Goal: Task Accomplishment & Management: Manage account settings

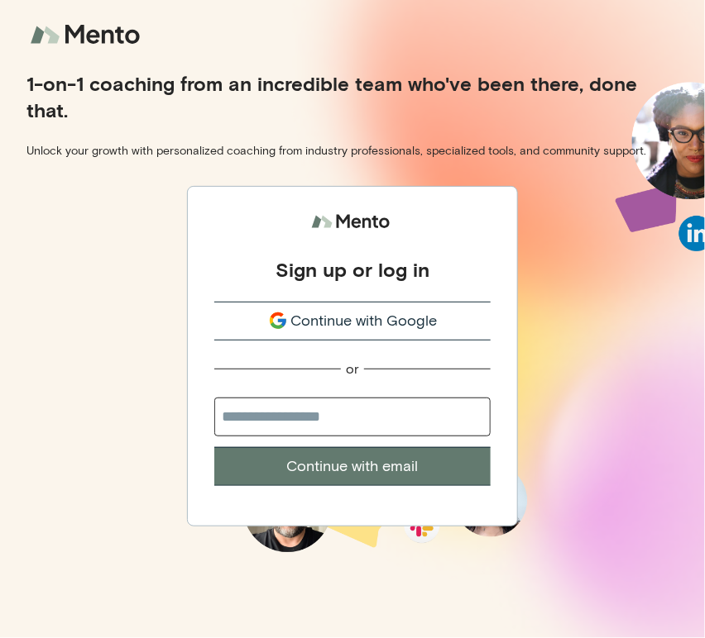
click at [301, 322] on span "Continue with Google" at bounding box center [364, 321] width 146 height 22
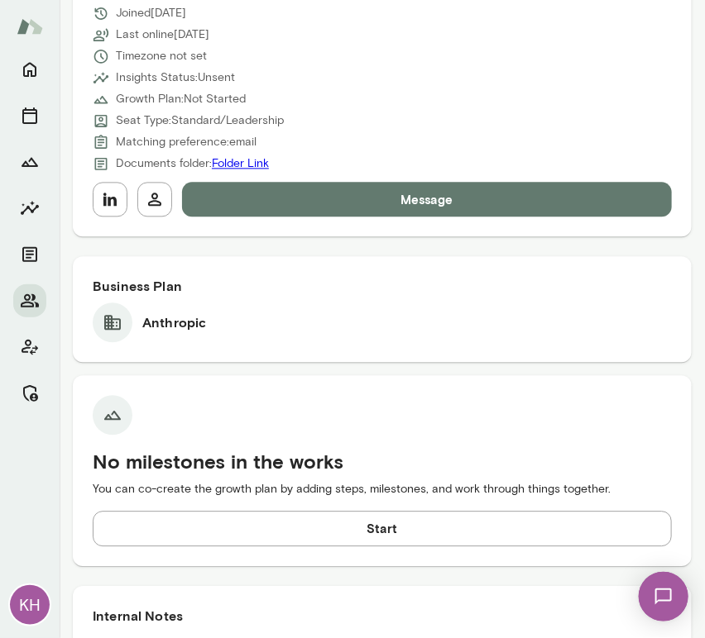
scroll to position [830, 0]
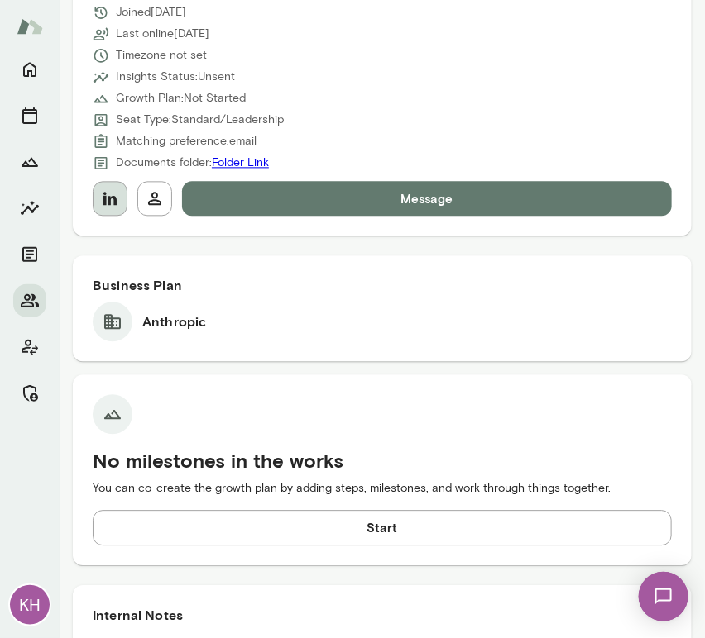
click at [110, 203] on icon "button" at bounding box center [109, 198] width 13 height 13
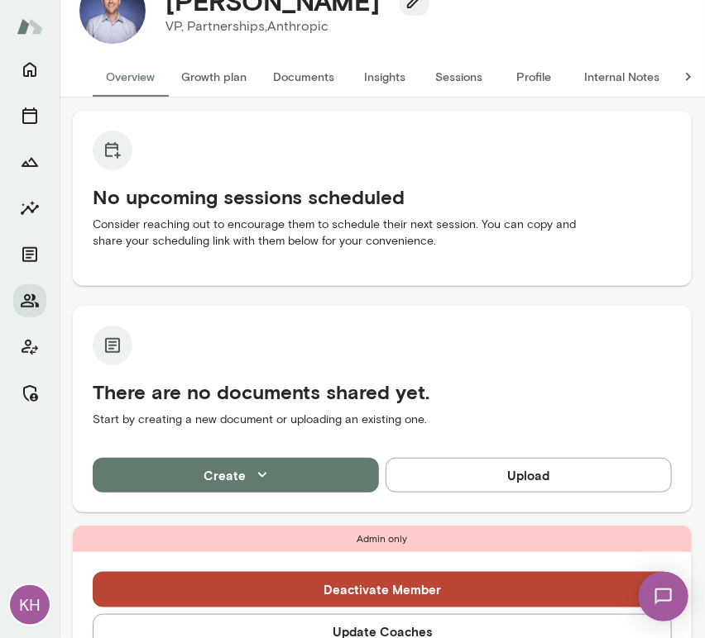
scroll to position [0, 0]
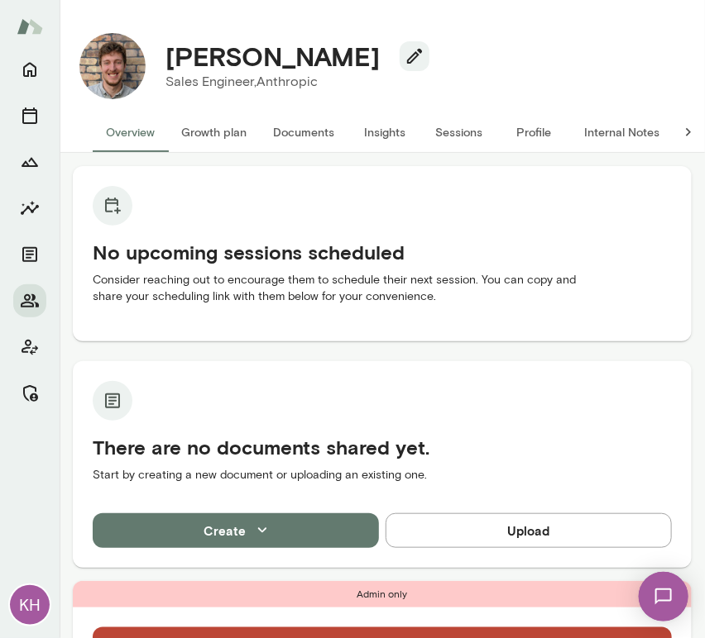
scroll to position [579, 0]
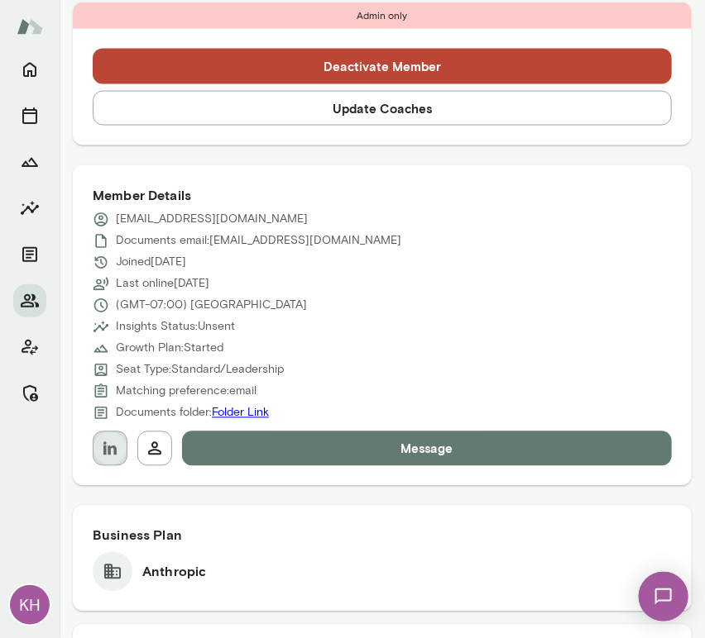
click at [117, 455] on icon "button" at bounding box center [110, 449] width 20 height 20
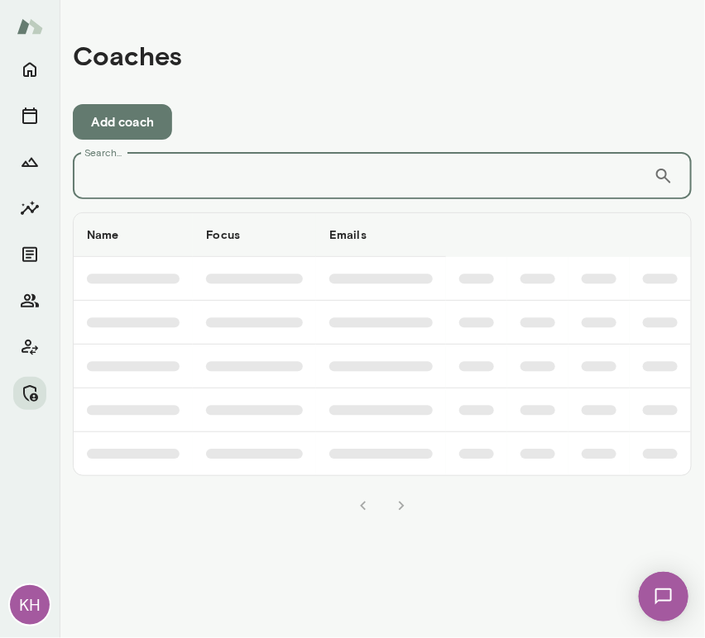
click at [146, 196] on input "Search..." at bounding box center [363, 176] width 581 height 46
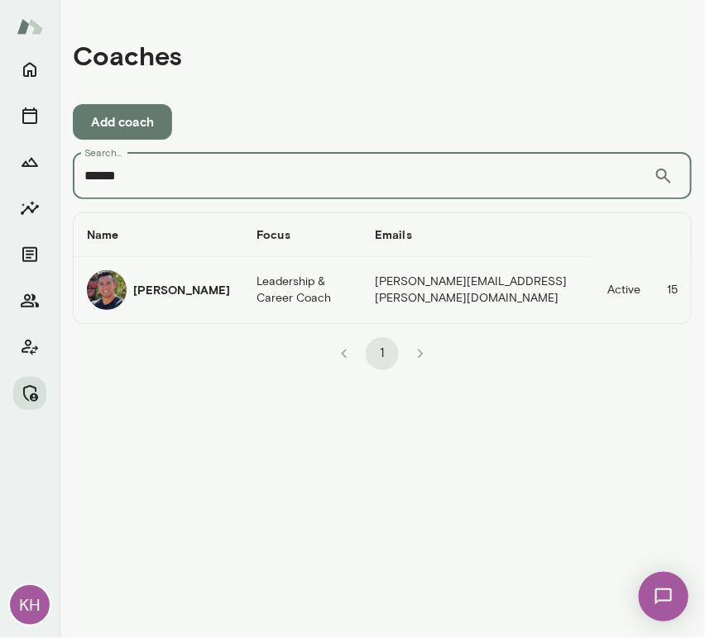
type input "******"
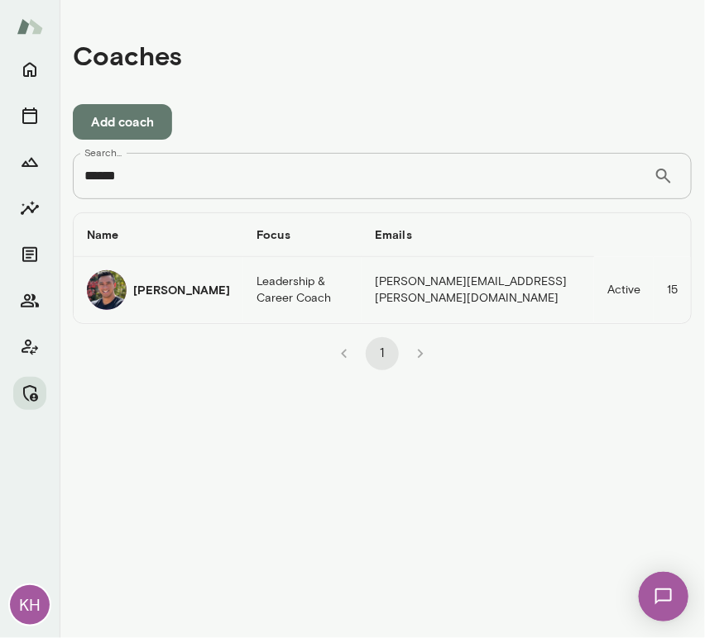
click at [86, 300] on td "Mark Guzman" at bounding box center [159, 290] width 170 height 66
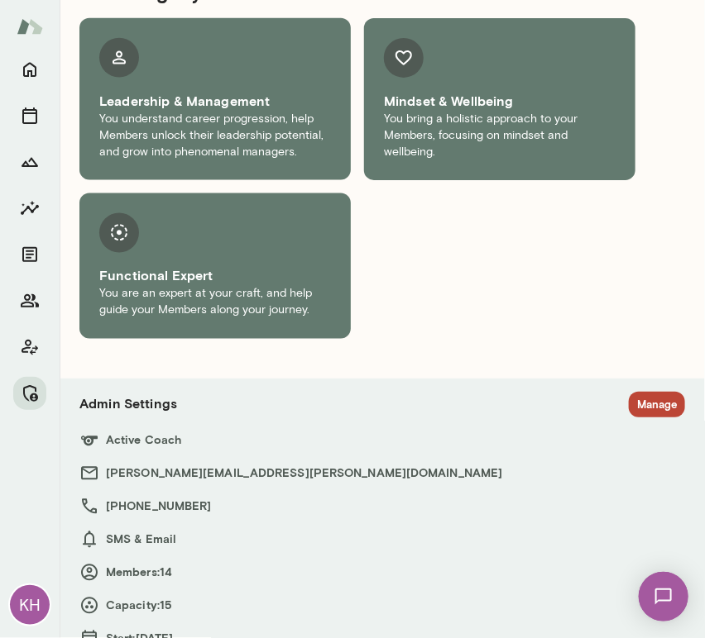
scroll to position [2200, 0]
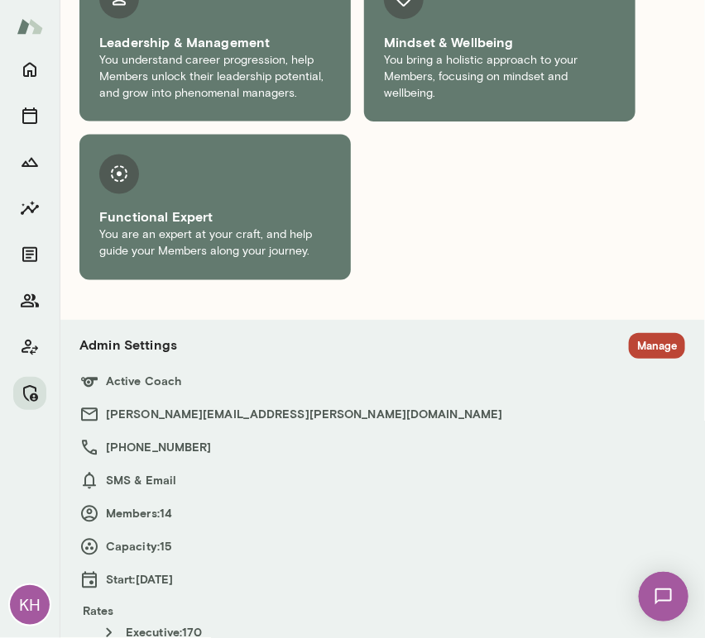
click at [629, 333] on button "Manage" at bounding box center [657, 346] width 56 height 26
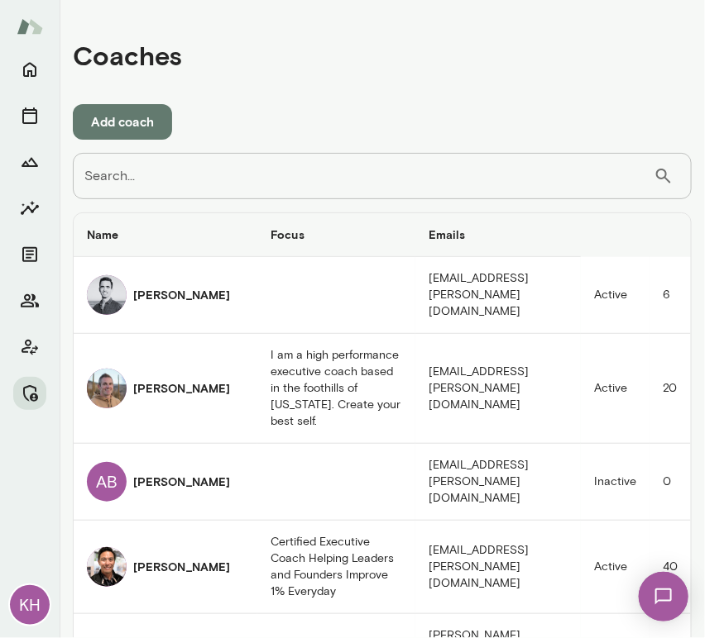
click at [325, 157] on input "Search..." at bounding box center [363, 176] width 581 height 46
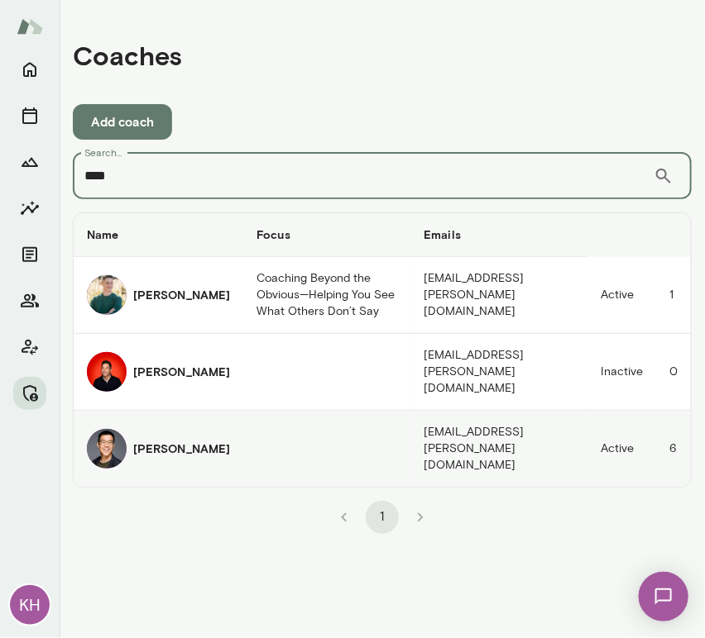
type input "****"
click at [123, 429] on img "coaches table" at bounding box center [107, 449] width 40 height 40
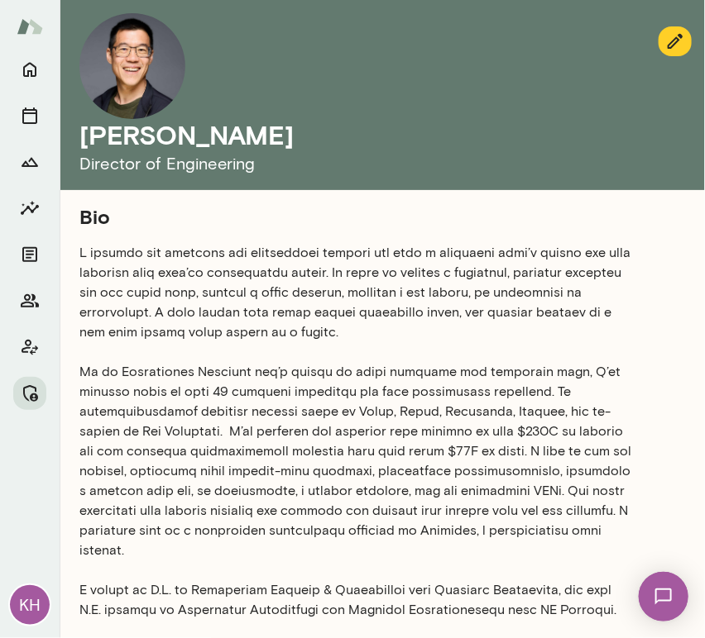
scroll to position [790, 0]
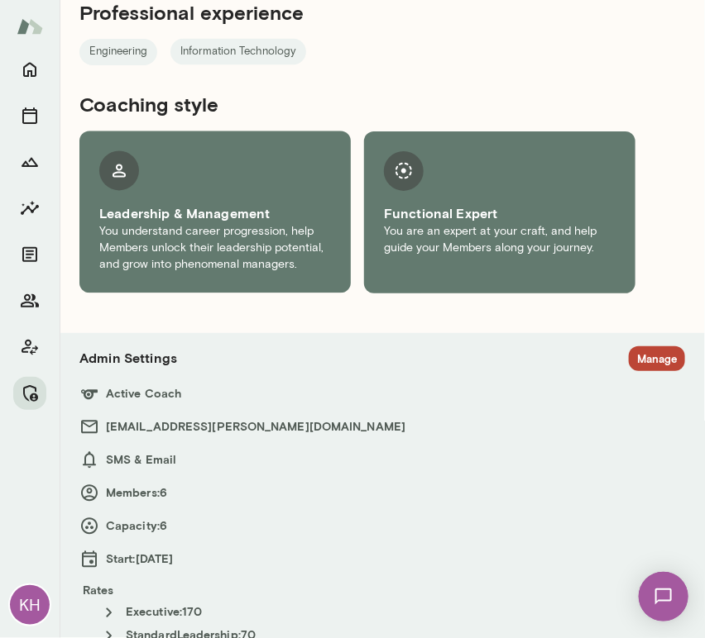
click at [634, 347] on button "Manage" at bounding box center [657, 360] width 56 height 26
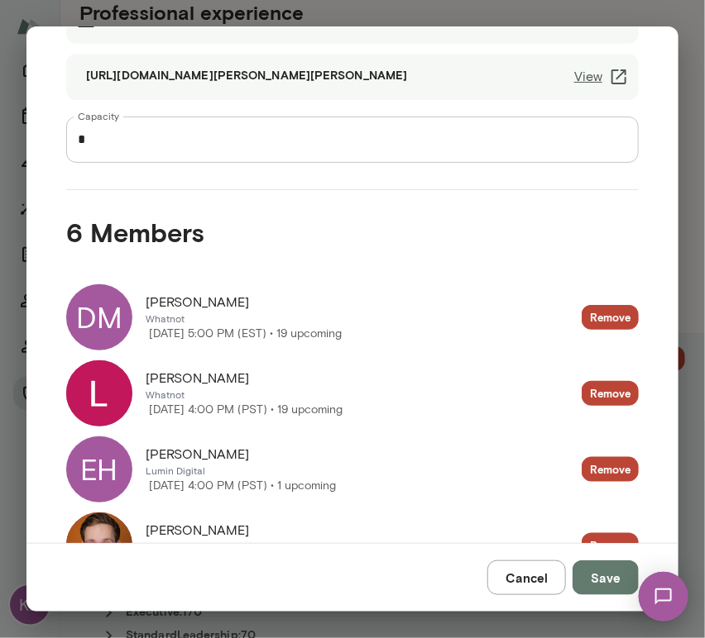
scroll to position [177, 0]
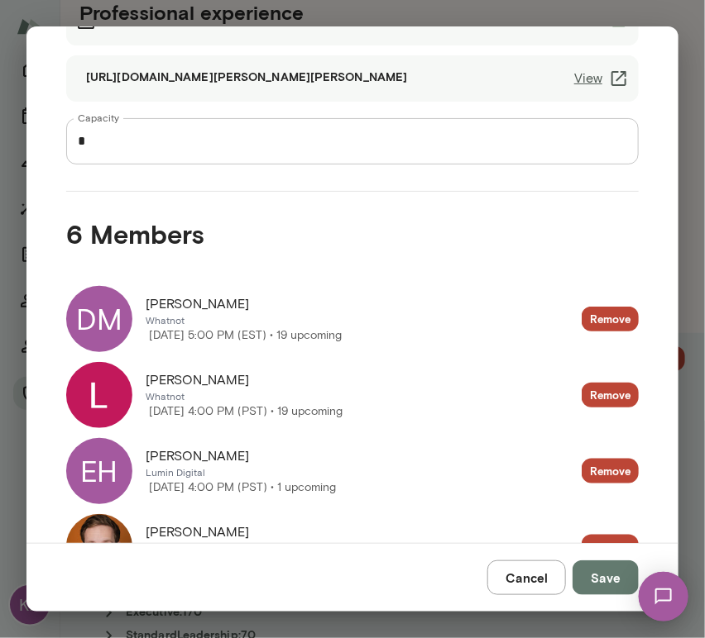
click at [516, 575] on button "Cancel" at bounding box center [526, 578] width 79 height 35
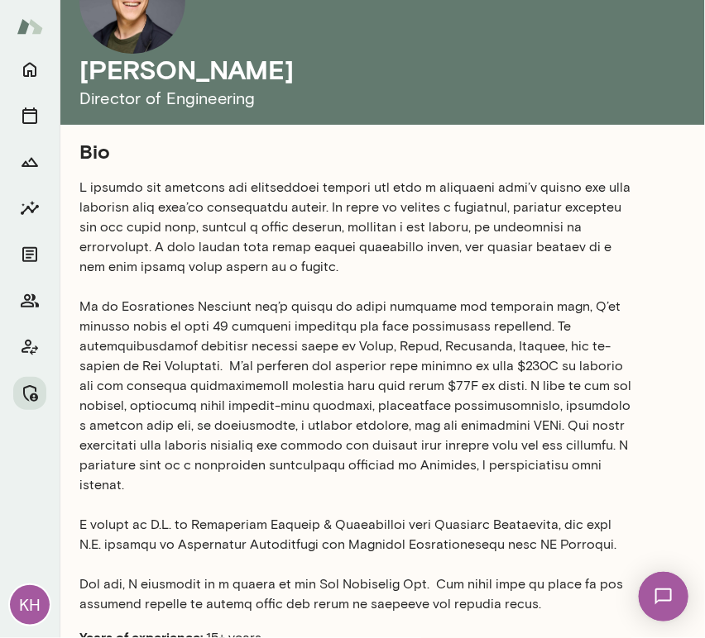
scroll to position [0, 0]
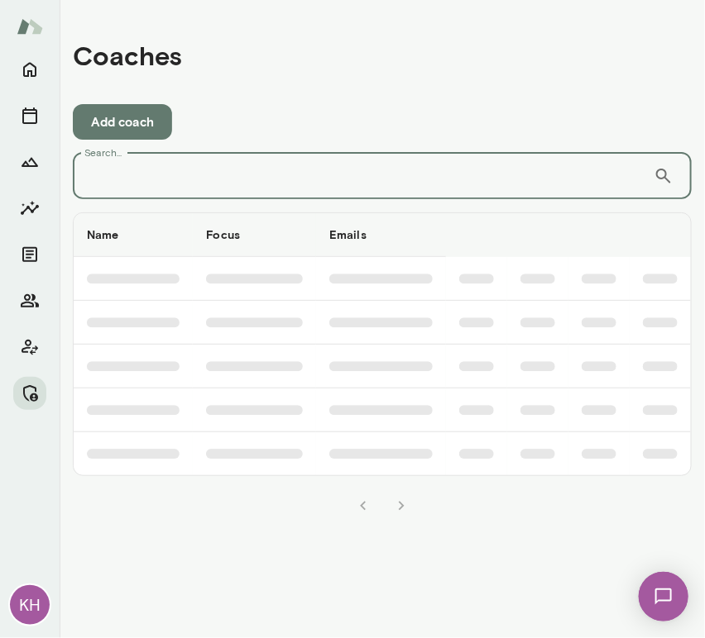
click at [214, 177] on input "Search..." at bounding box center [363, 176] width 581 height 46
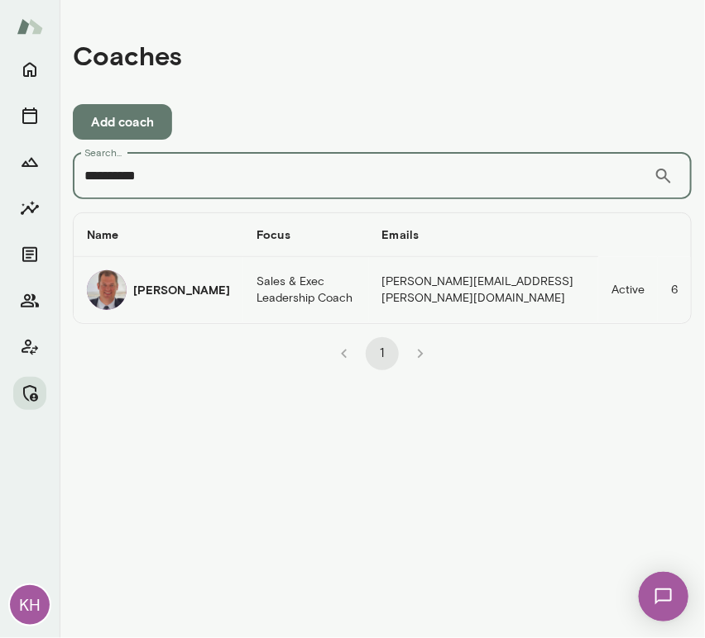
type input "**********"
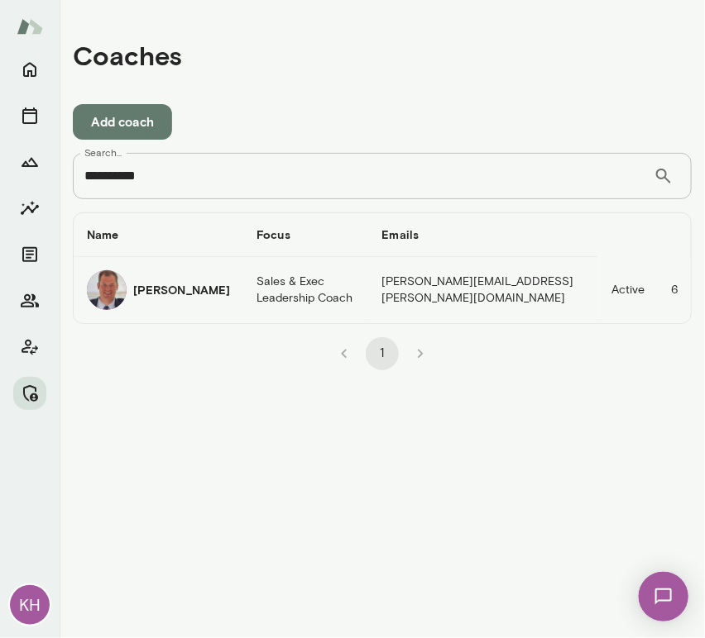
click at [163, 274] on div "Jonathan Mars" at bounding box center [158, 290] width 143 height 40
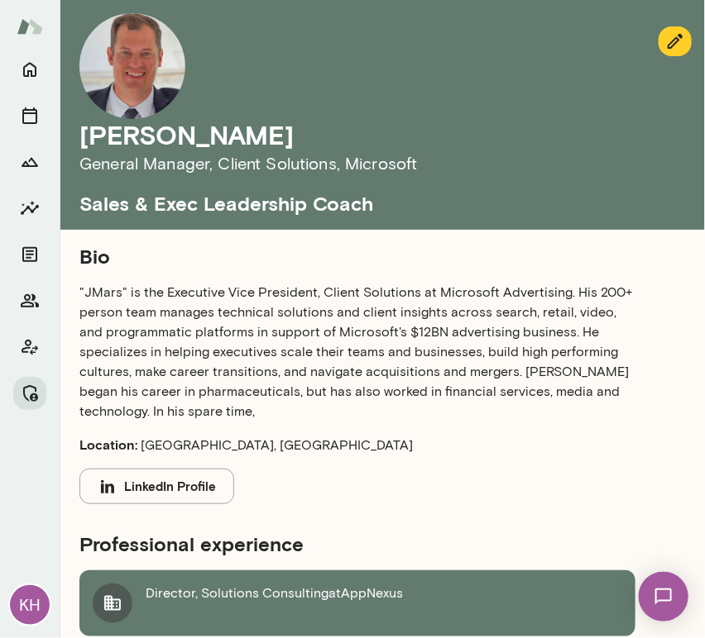
scroll to position [988, 0]
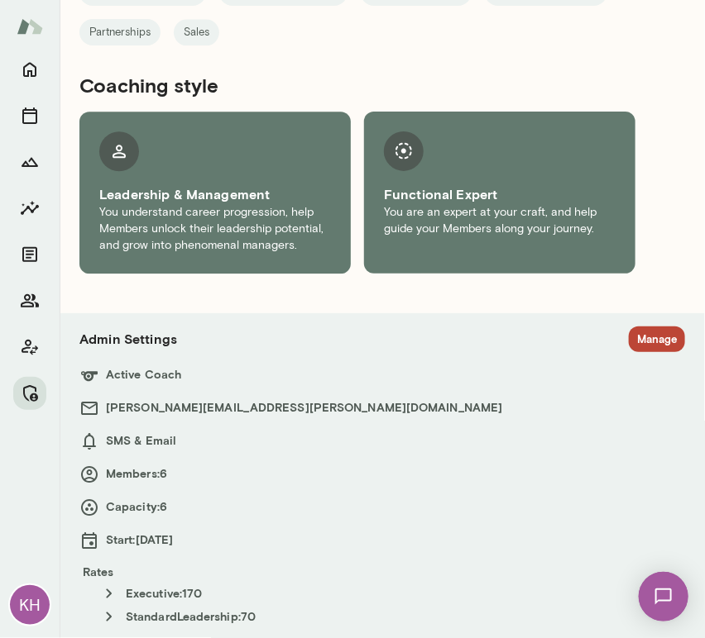
click at [640, 333] on button "Manage" at bounding box center [657, 340] width 56 height 26
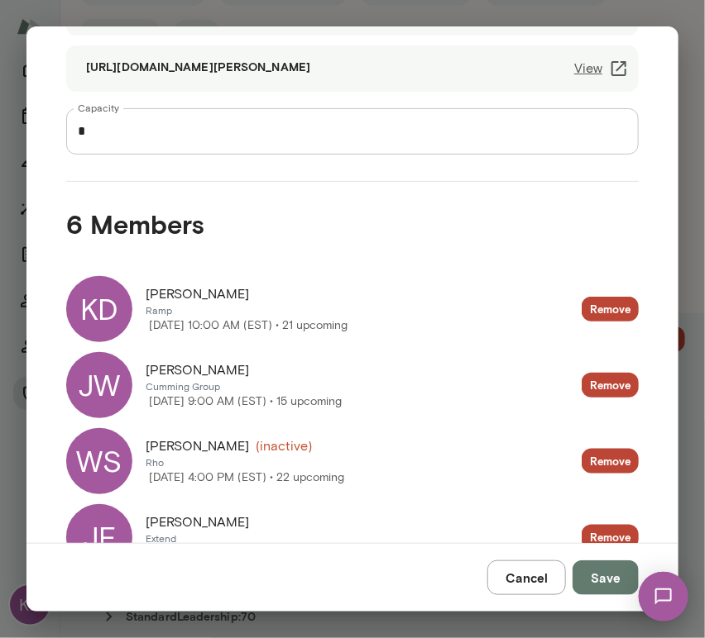
scroll to position [202, 0]
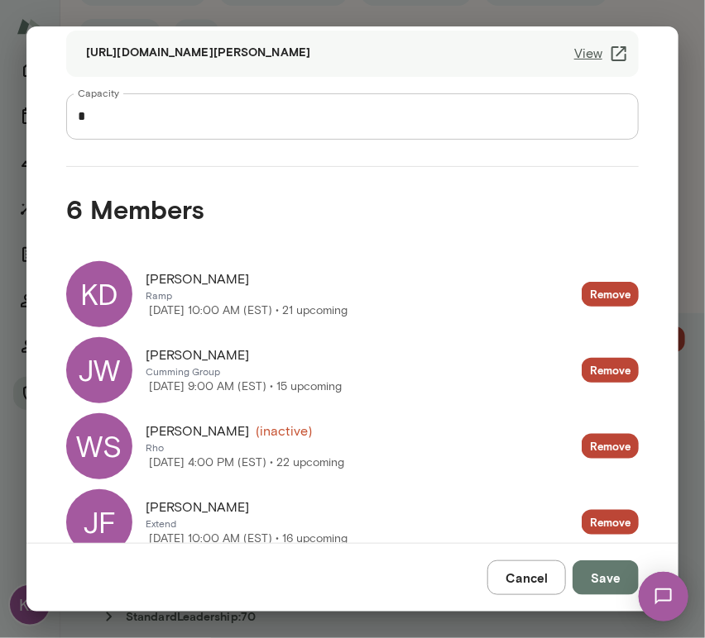
click at [113, 447] on div "WS" at bounding box center [99, 447] width 66 height 66
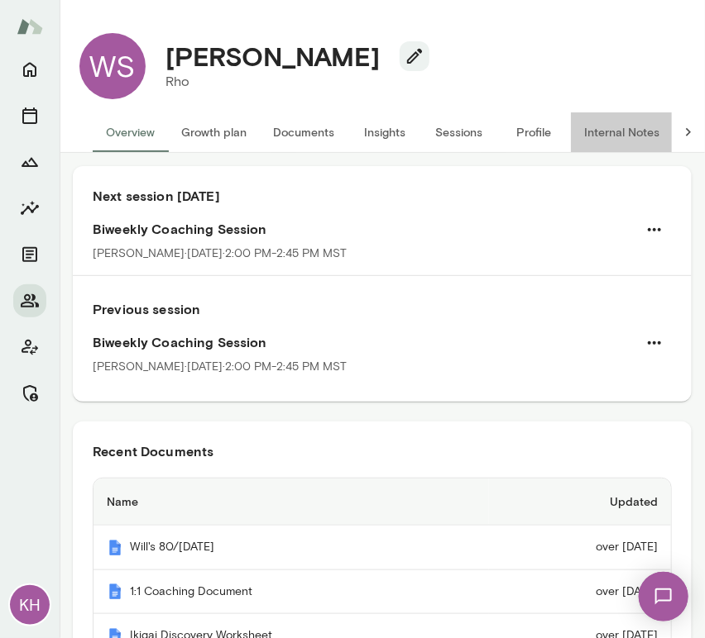
click at [614, 138] on button "Internal Notes" at bounding box center [622, 132] width 102 height 40
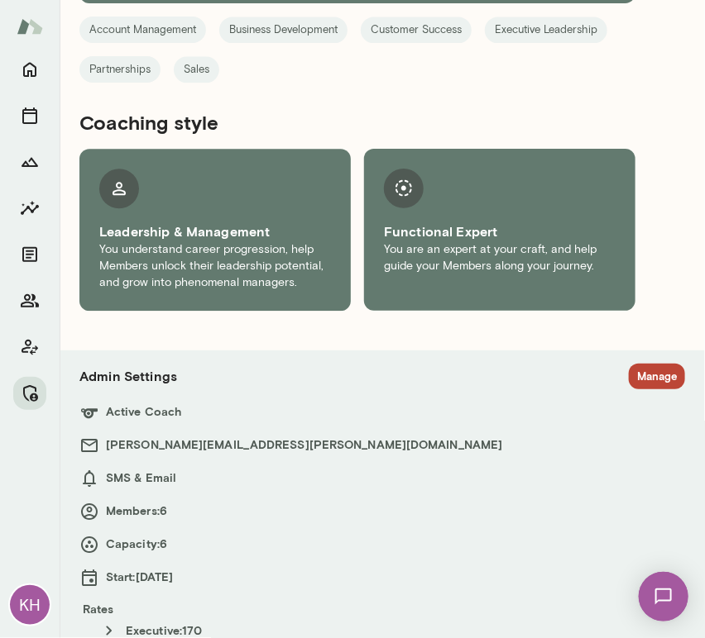
scroll to position [988, 0]
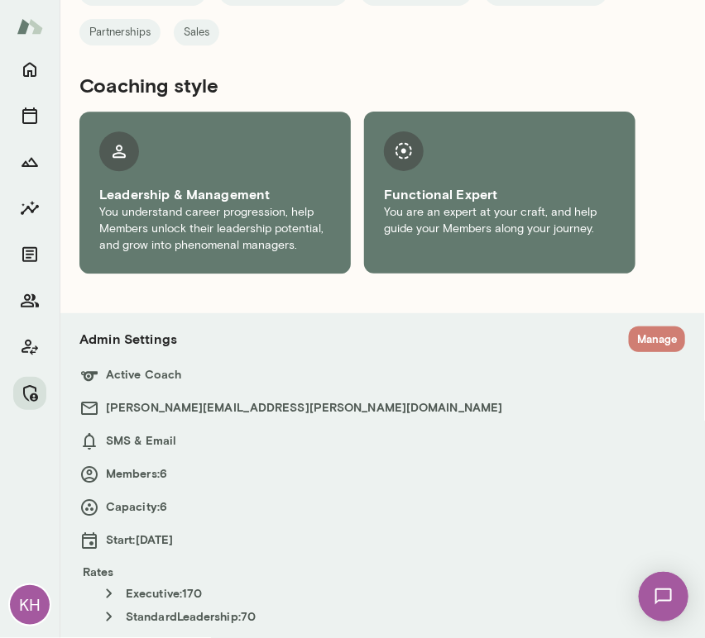
click at [635, 336] on button "Manage" at bounding box center [657, 340] width 56 height 26
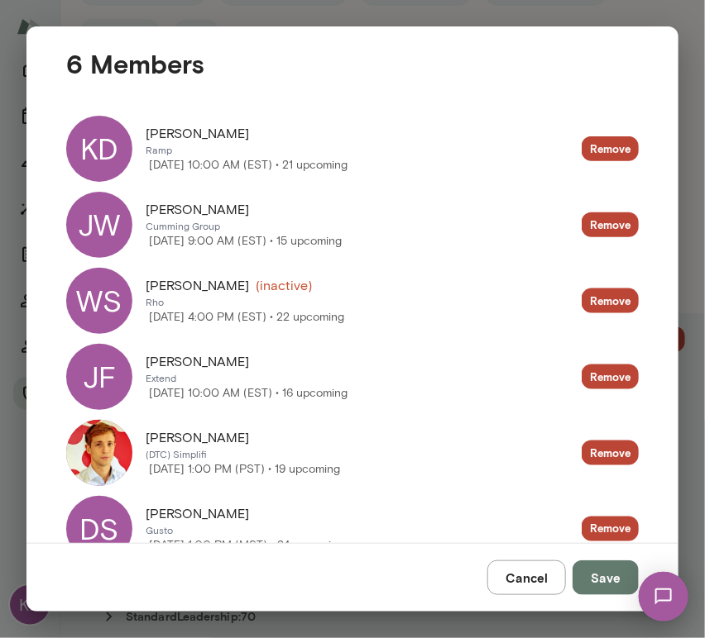
scroll to position [329, 0]
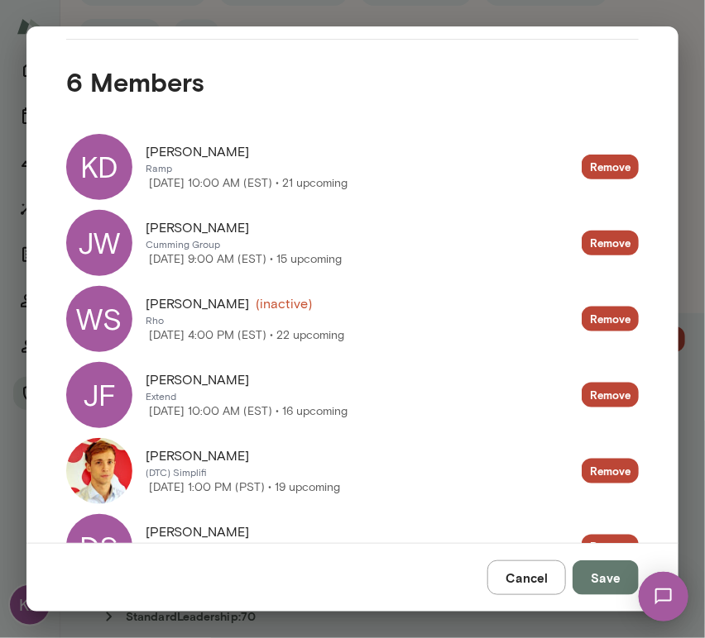
click at [119, 174] on div "KD" at bounding box center [99, 167] width 66 height 66
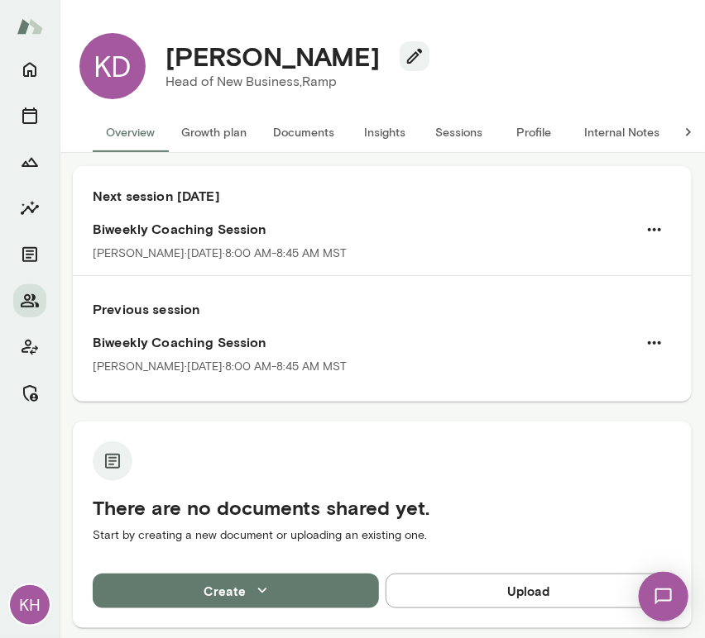
click at [619, 126] on button "Internal Notes" at bounding box center [622, 132] width 102 height 40
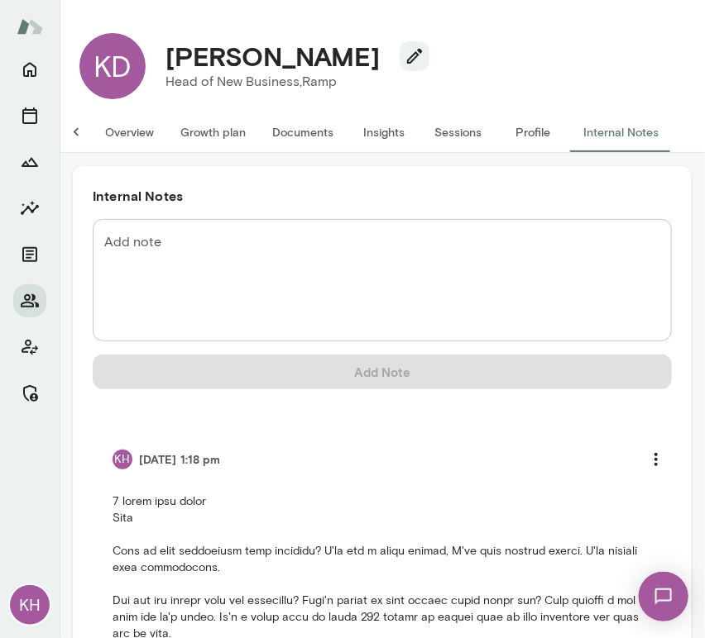
drag, startPoint x: 388, startPoint y: 62, endPoint x: 160, endPoint y: 71, distance: 227.6
click at [160, 71] on div "Kevin Dzierzawski" at bounding box center [290, 56] width 277 height 31
copy h4 "Kevin Dzierzawski"
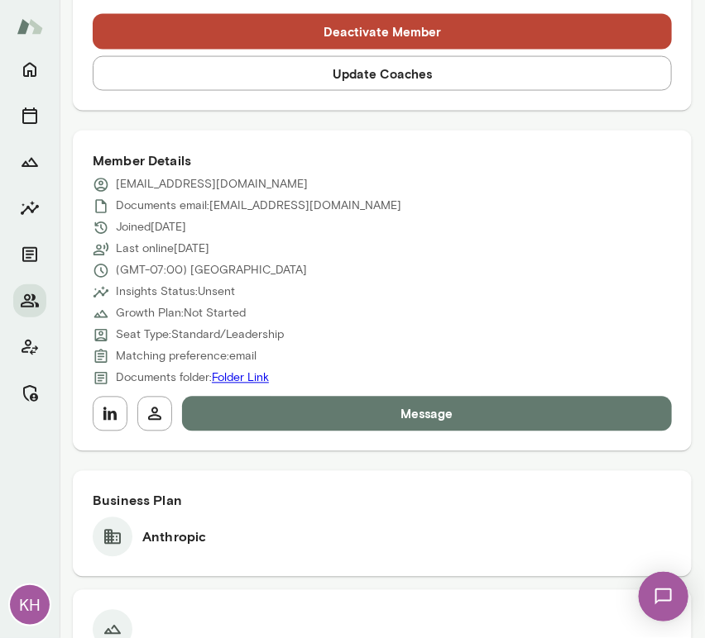
scroll to position [671, 0]
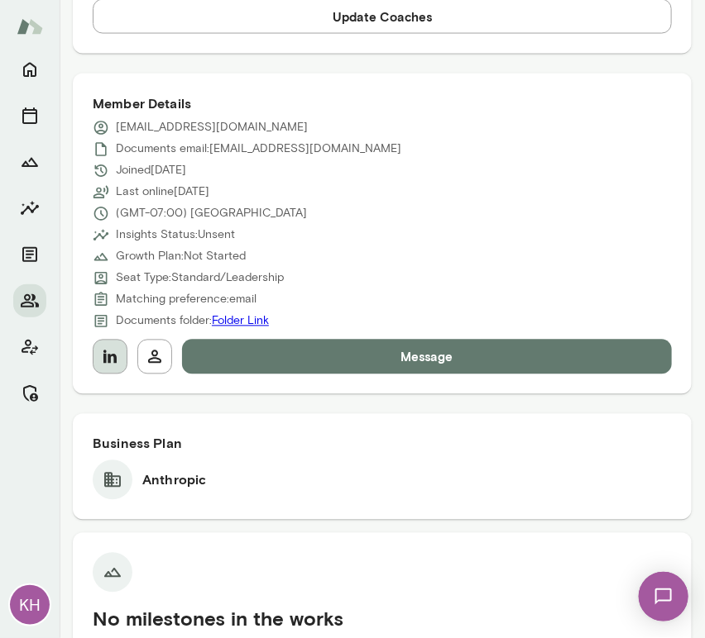
click at [112, 353] on icon "button" at bounding box center [110, 357] width 20 height 20
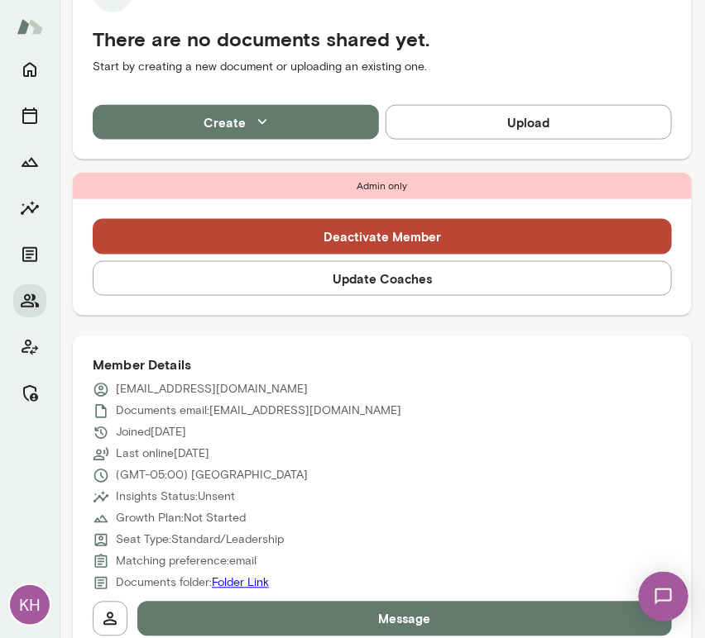
scroll to position [434, 0]
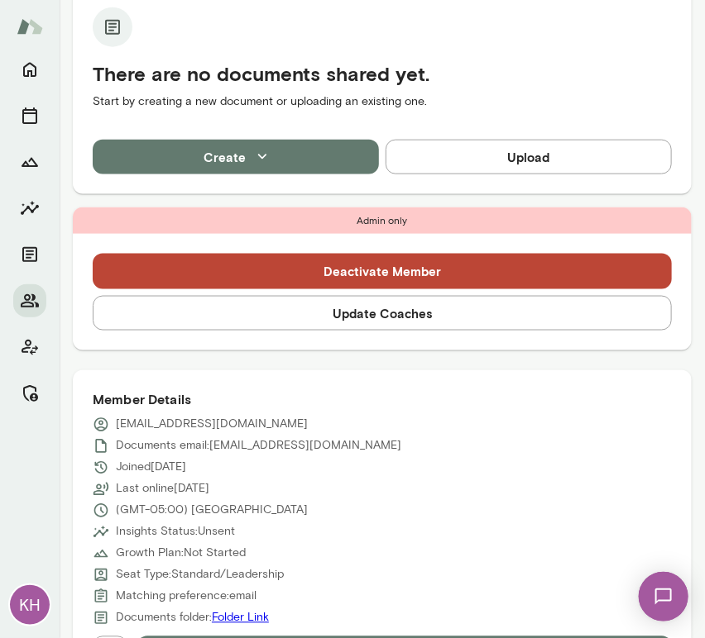
click at [290, 314] on button "Update Coaches" at bounding box center [382, 313] width 579 height 35
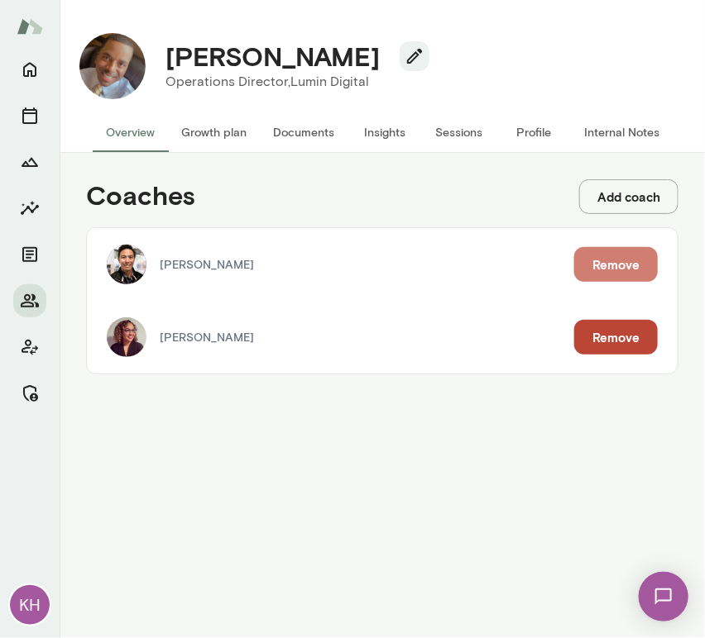
click at [600, 277] on button "Remove" at bounding box center [616, 264] width 84 height 35
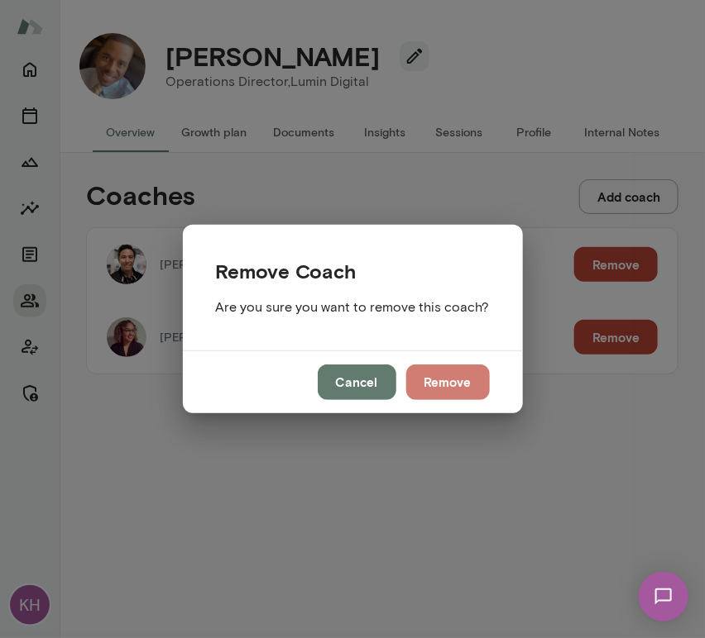
click at [442, 378] on button "Remove" at bounding box center [448, 382] width 84 height 35
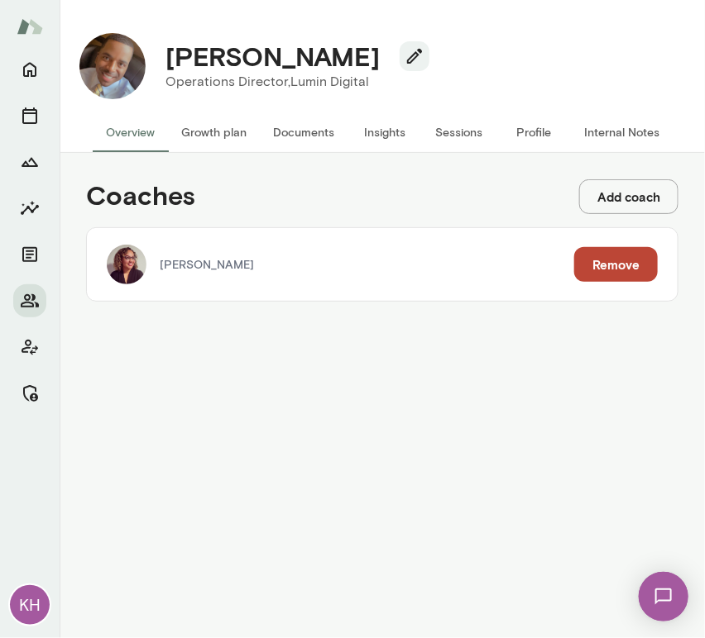
click at [443, 134] on button "Sessions" at bounding box center [459, 132] width 74 height 40
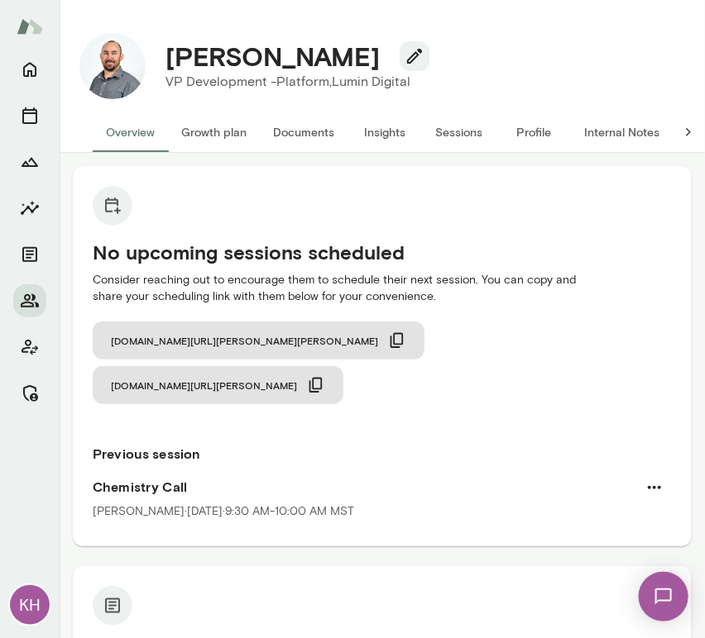
click at [603, 147] on button "Internal Notes" at bounding box center [622, 132] width 102 height 40
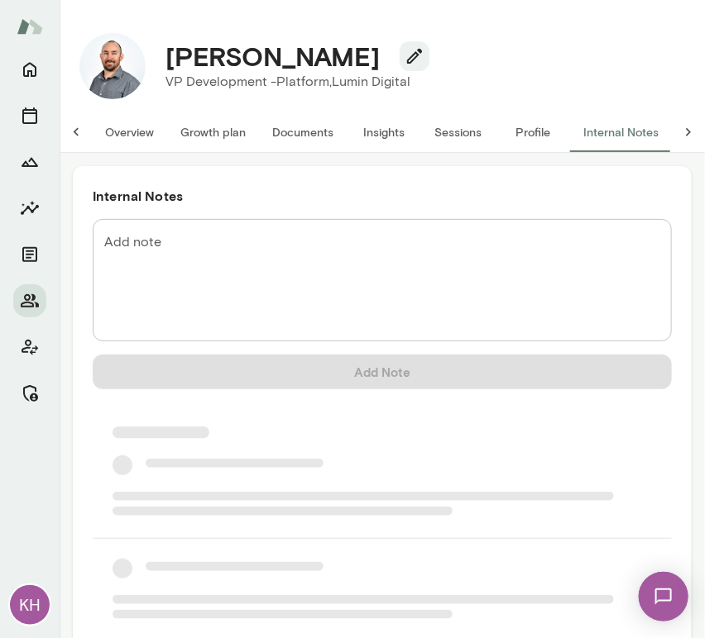
scroll to position [0, 13]
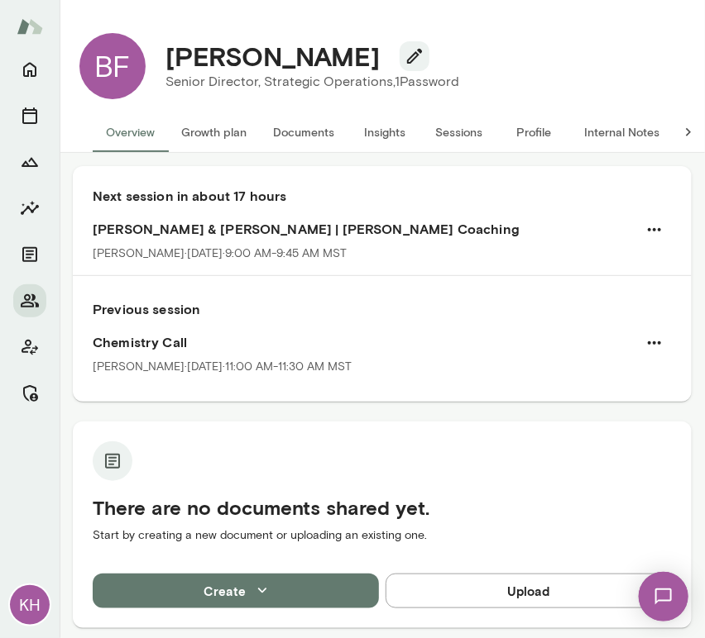
click at [602, 129] on button "Internal Notes" at bounding box center [622, 132] width 102 height 40
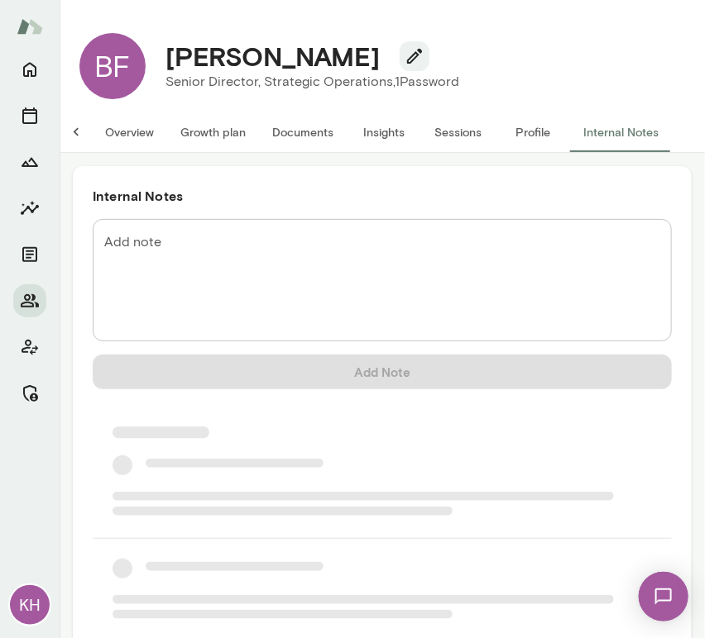
scroll to position [0, 13]
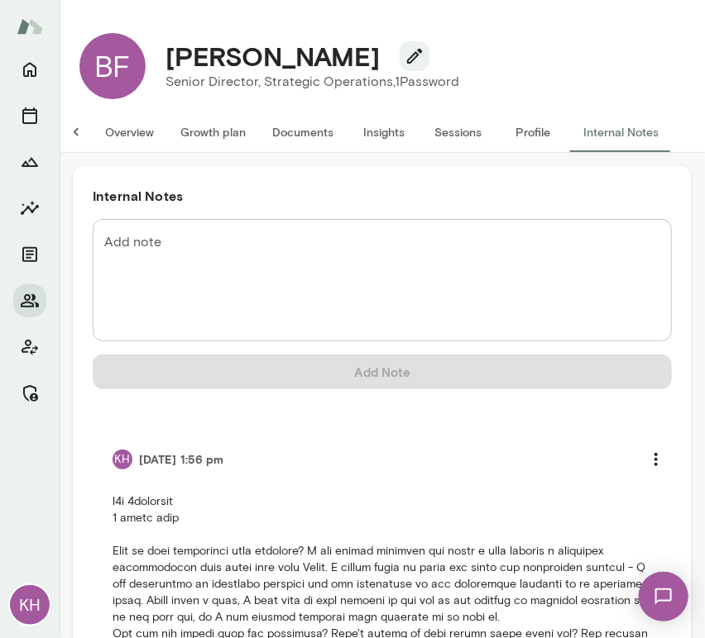
click at [122, 131] on button "Overview" at bounding box center [129, 132] width 75 height 40
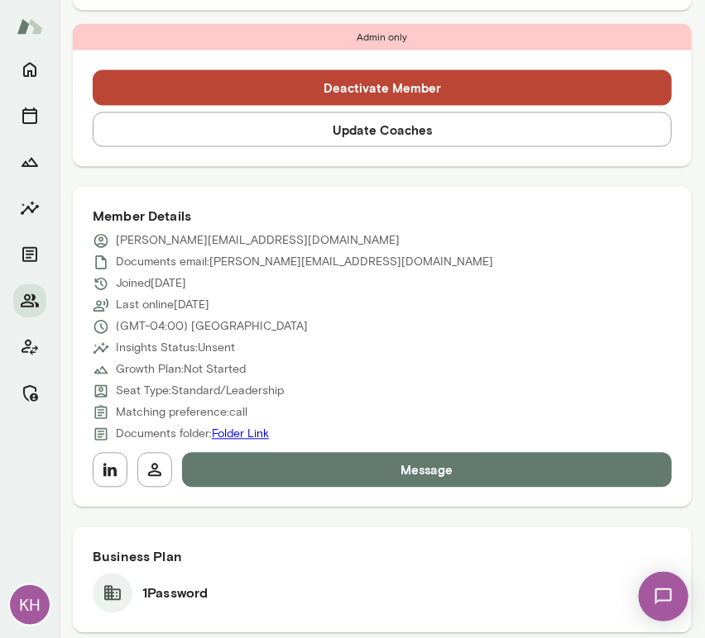
scroll to position [595, 0]
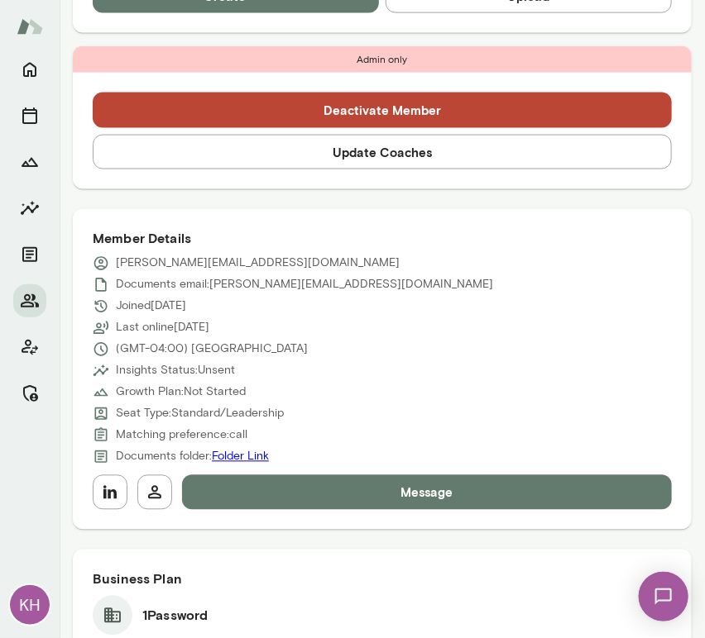
click at [239, 158] on button "Update Coaches" at bounding box center [382, 152] width 579 height 35
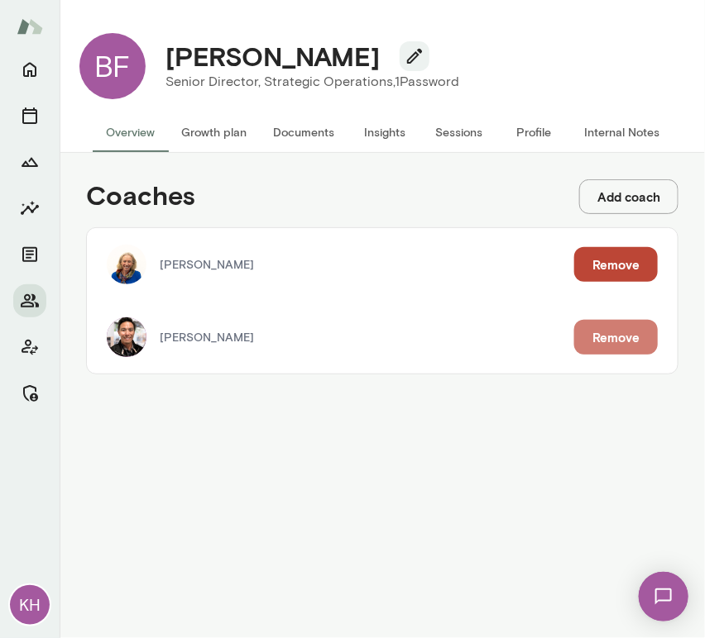
click at [620, 343] on button "Remove" at bounding box center [616, 337] width 84 height 35
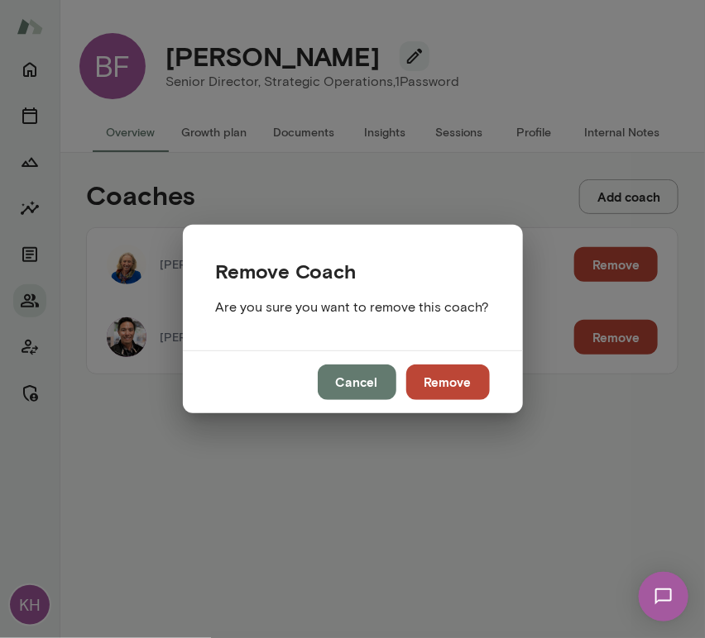
click at [448, 392] on button "Remove" at bounding box center [448, 382] width 84 height 35
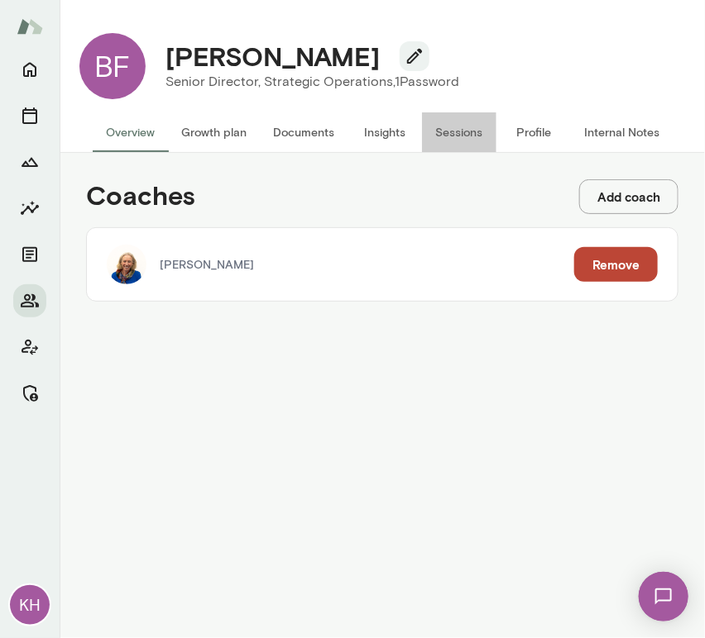
click at [456, 136] on button "Sessions" at bounding box center [459, 132] width 74 height 40
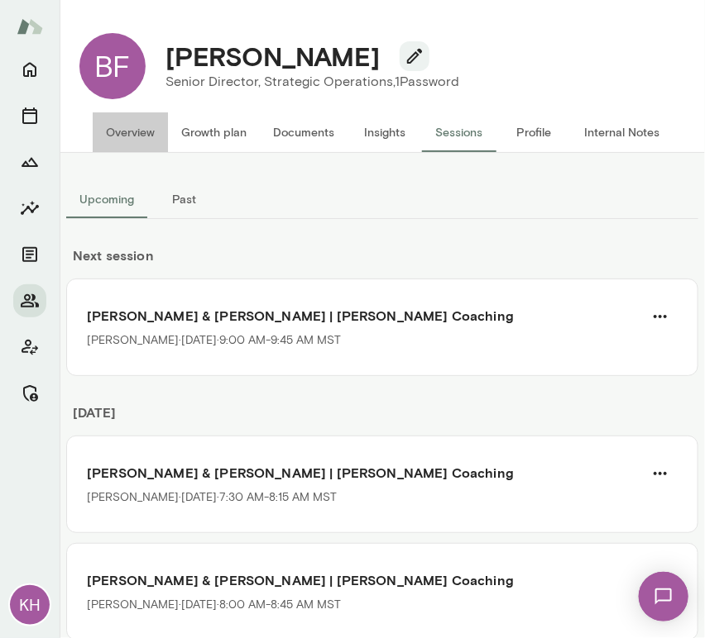
click at [125, 132] on button "Overview" at bounding box center [130, 132] width 75 height 40
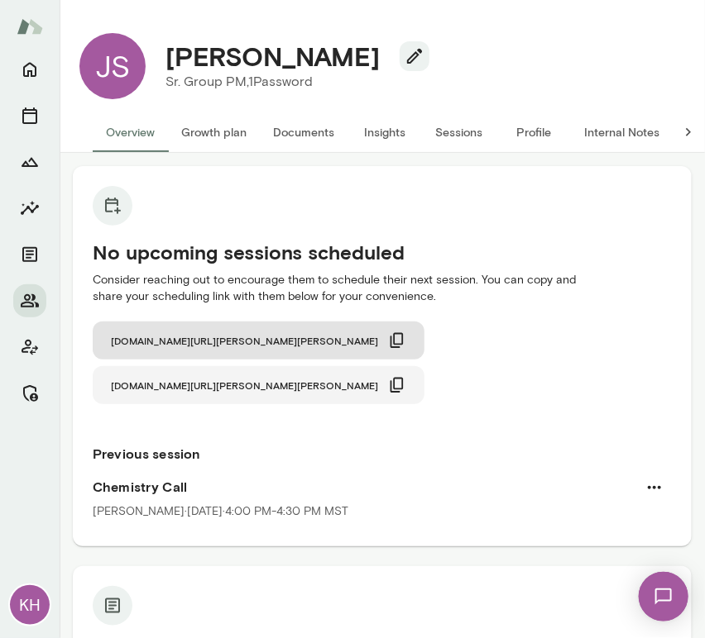
click at [406, 376] on icon "button" at bounding box center [397, 385] width 18 height 18
